Goal: Transaction & Acquisition: Purchase product/service

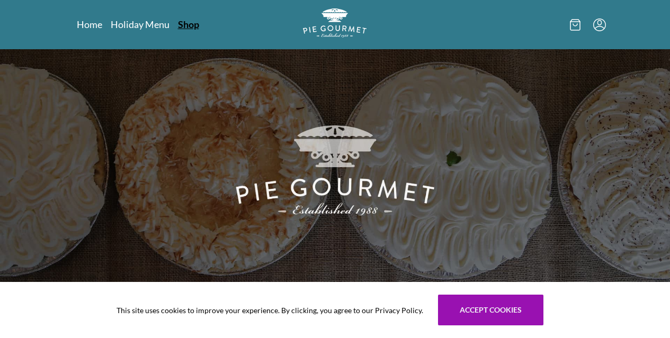
click at [178, 23] on link "Shop" at bounding box center [188, 24] width 21 height 13
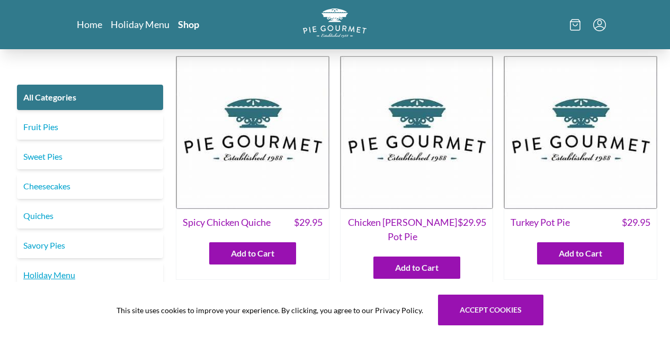
scroll to position [53, 0]
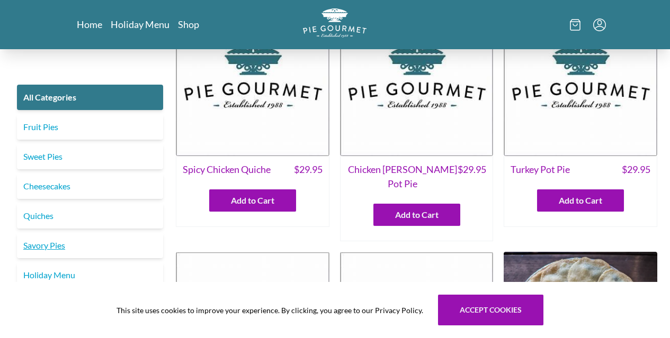
click at [58, 249] on link "Savory Pies" at bounding box center [90, 245] width 146 height 25
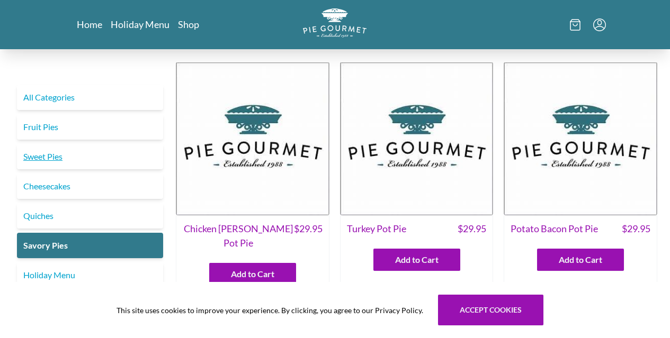
click at [58, 155] on link "Sweet Pies" at bounding box center [90, 156] width 146 height 25
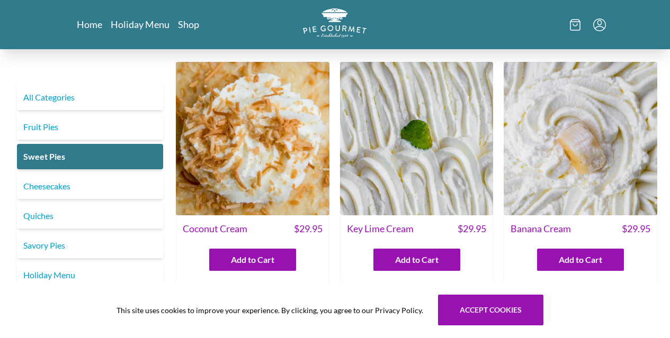
click at [460, 97] on img at bounding box center [417, 139] width 154 height 154
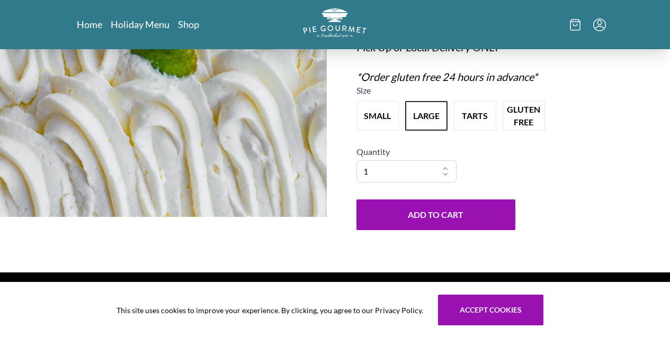
scroll to position [106, 0]
